Goal: Task Accomplishment & Management: Manage account settings

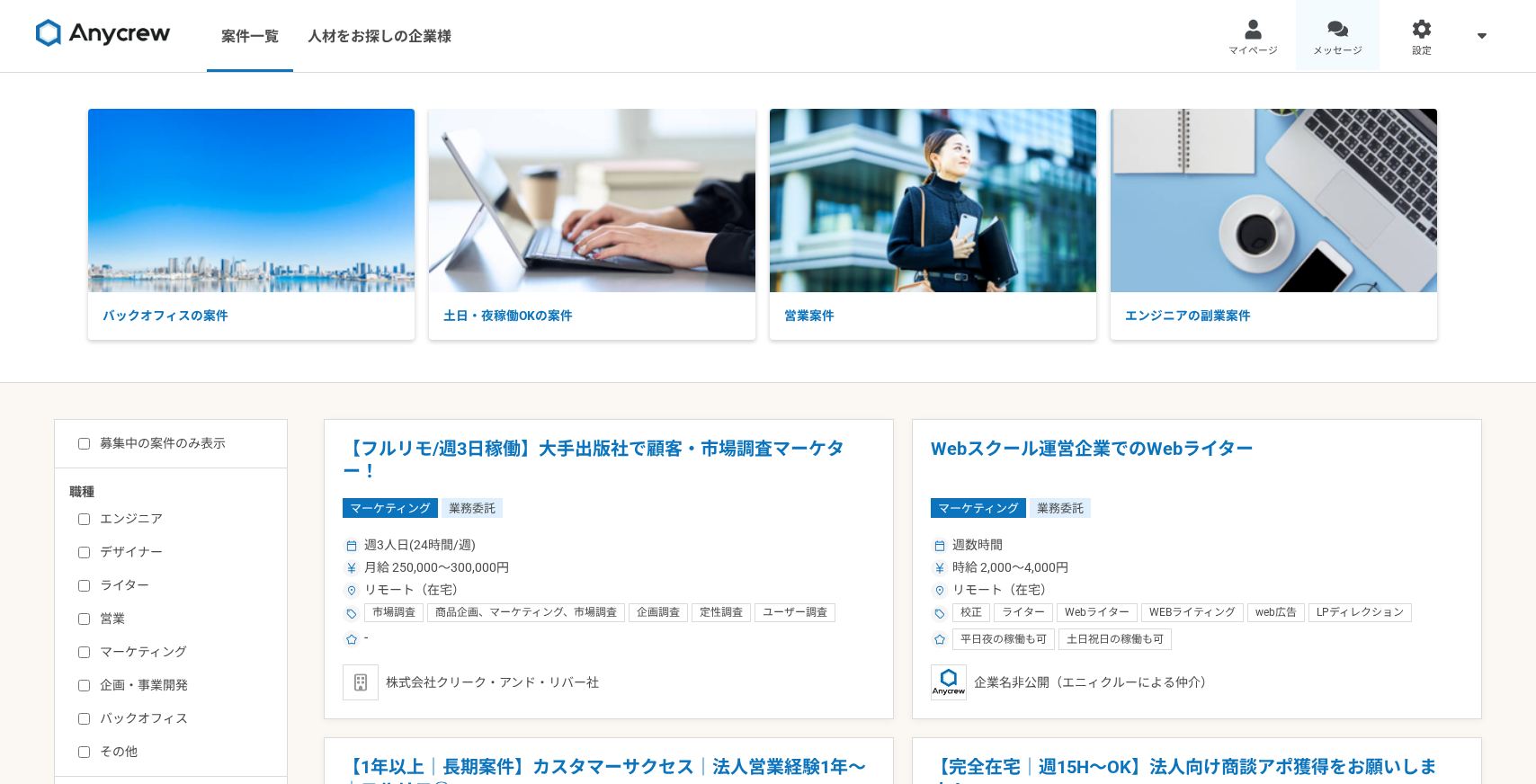
click at [1343, 21] on div at bounding box center [1337, 29] width 21 height 21
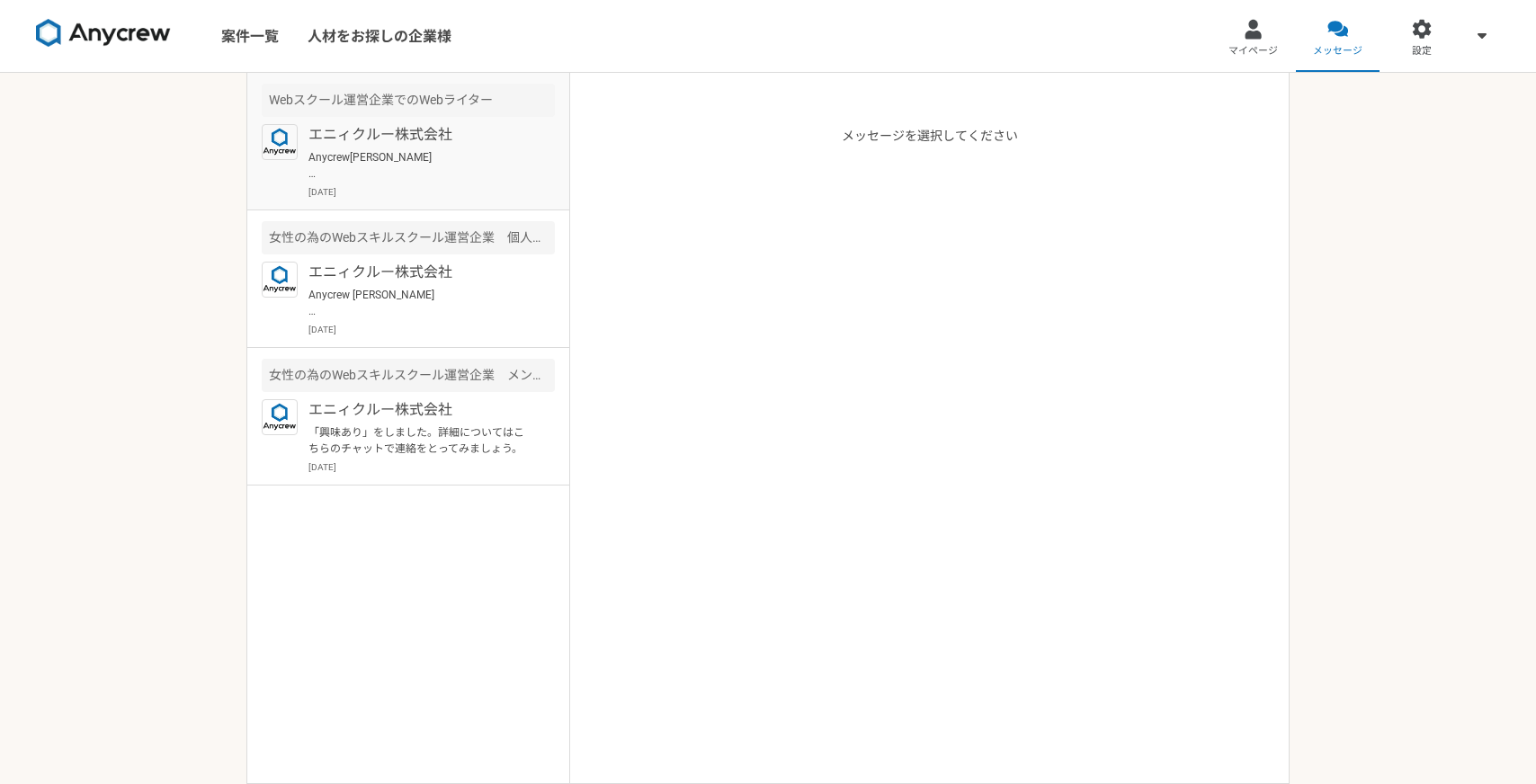
click at [473, 171] on p "Anycrew[PERSON_NAME] お世話になっております。ご連絡いただきありがとうございます。 ぜひ応募させていただきたく存じますので、Googleフ…" at bounding box center [419, 165] width 223 height 32
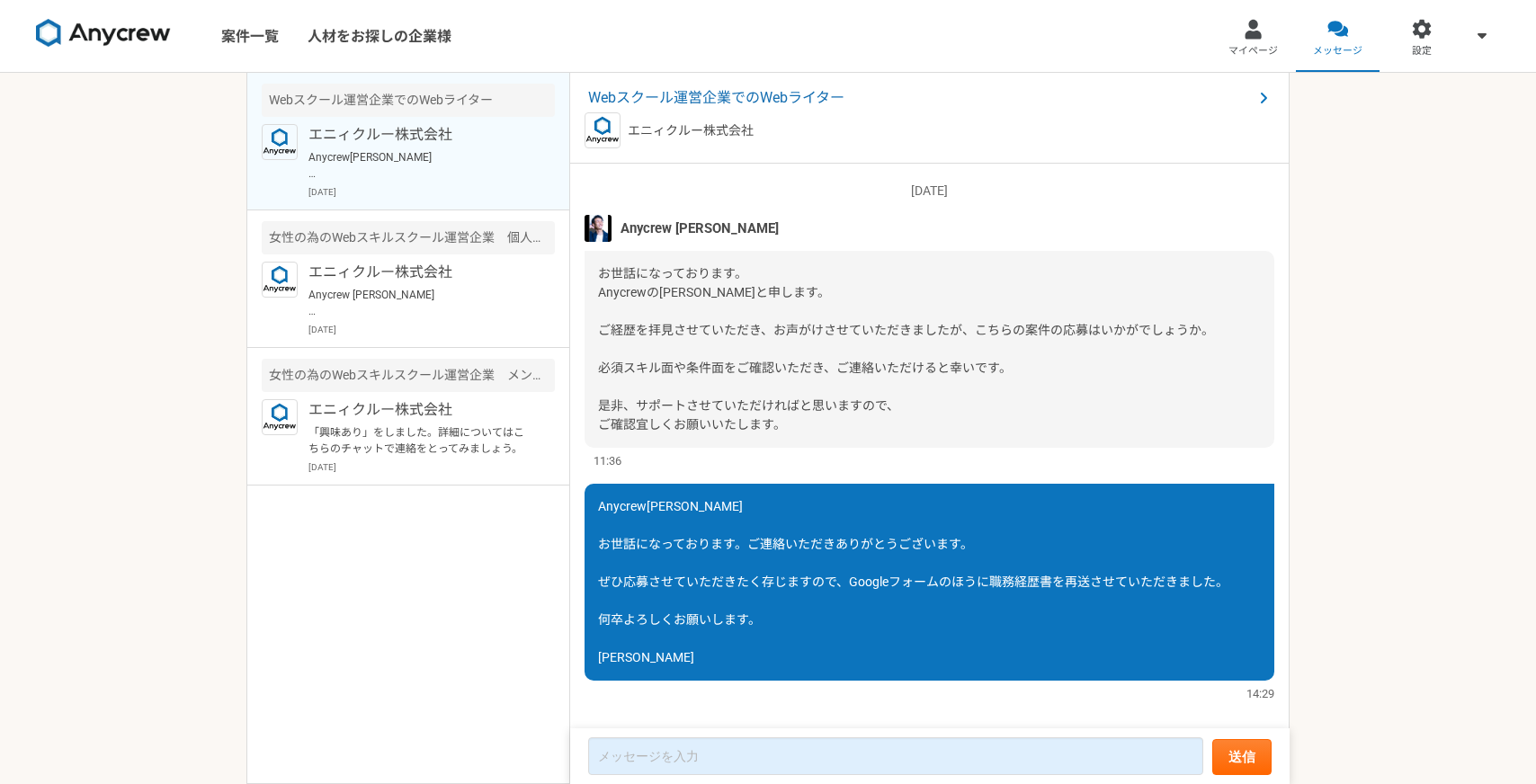
scroll to position [26, 0]
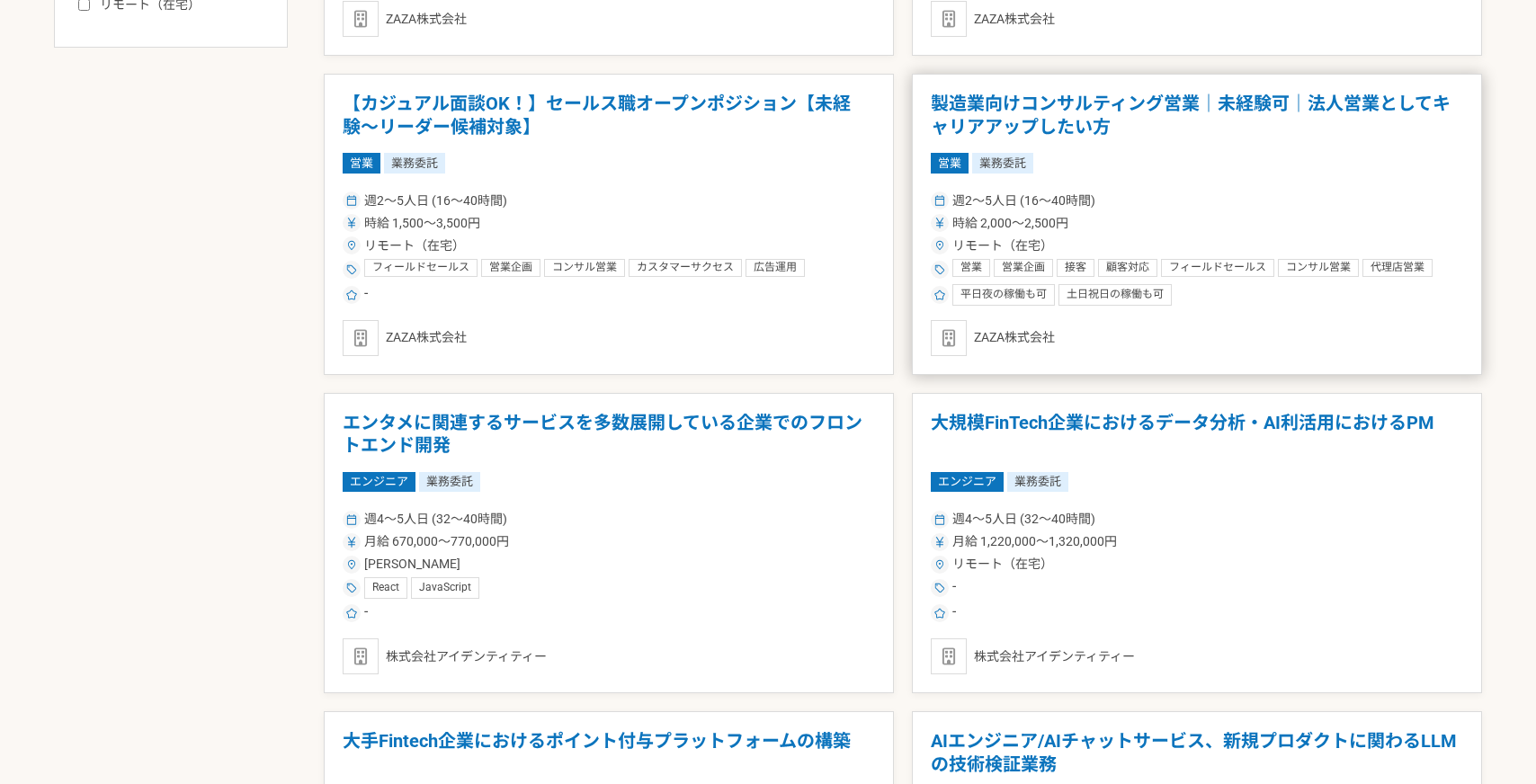
scroll to position [997, 0]
